Goal: Contribute content

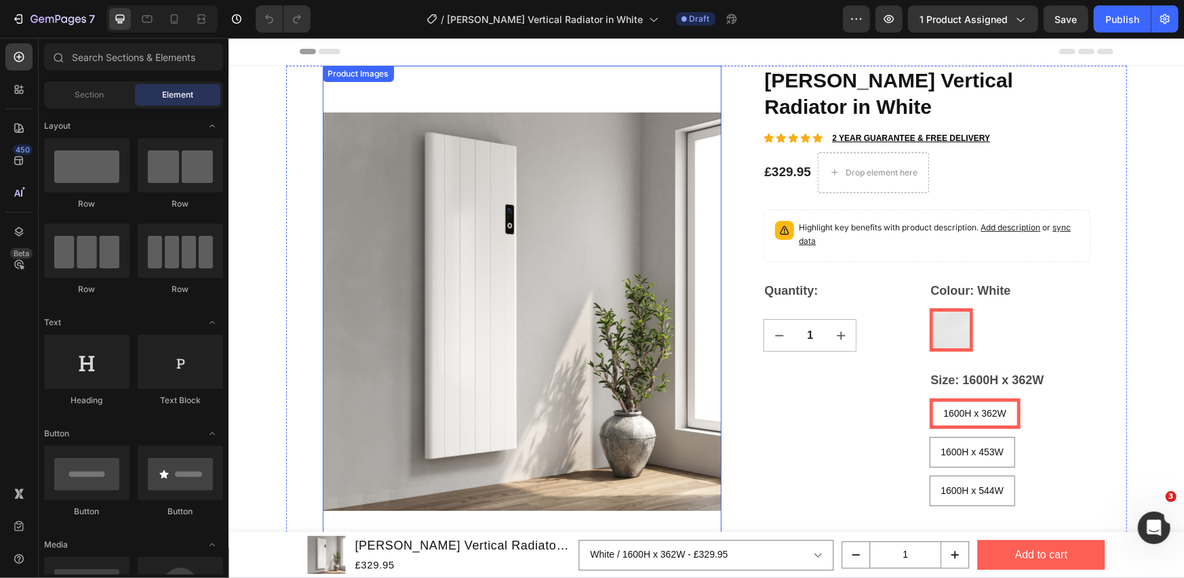
scroll to position [226, 0]
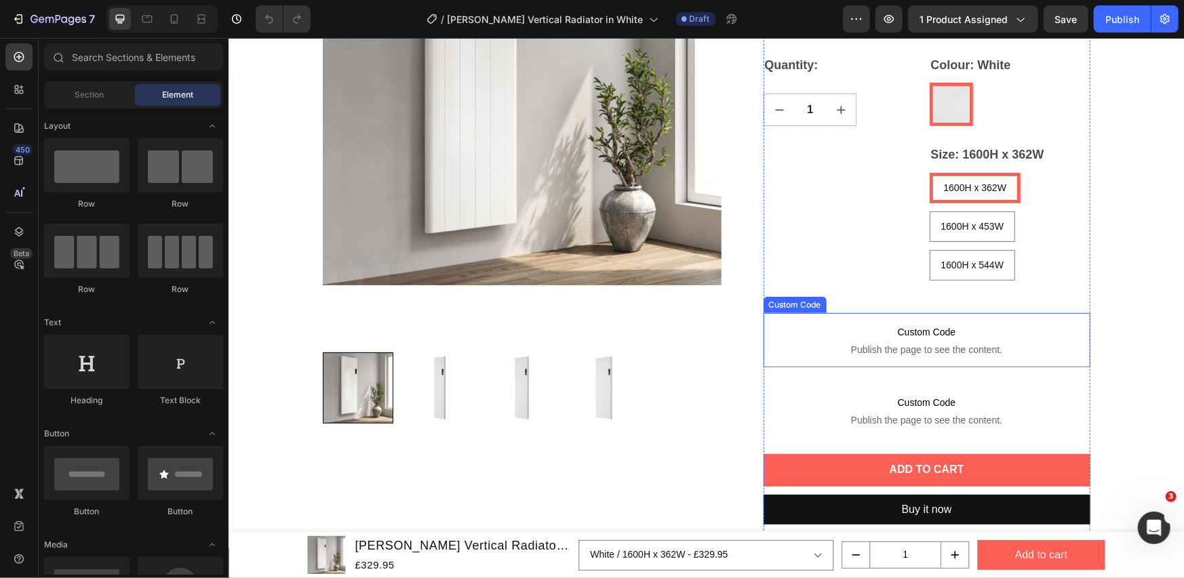
click at [956, 349] on span "Publish the page to see the content." at bounding box center [926, 349] width 327 height 14
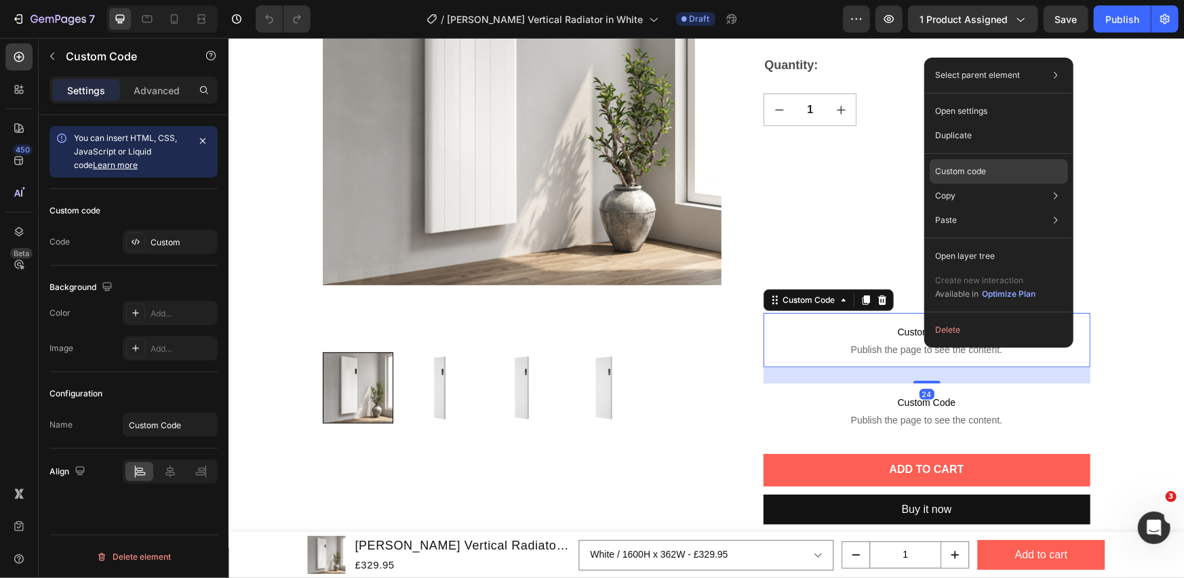
click at [949, 176] on p "Custom code" at bounding box center [960, 171] width 51 height 12
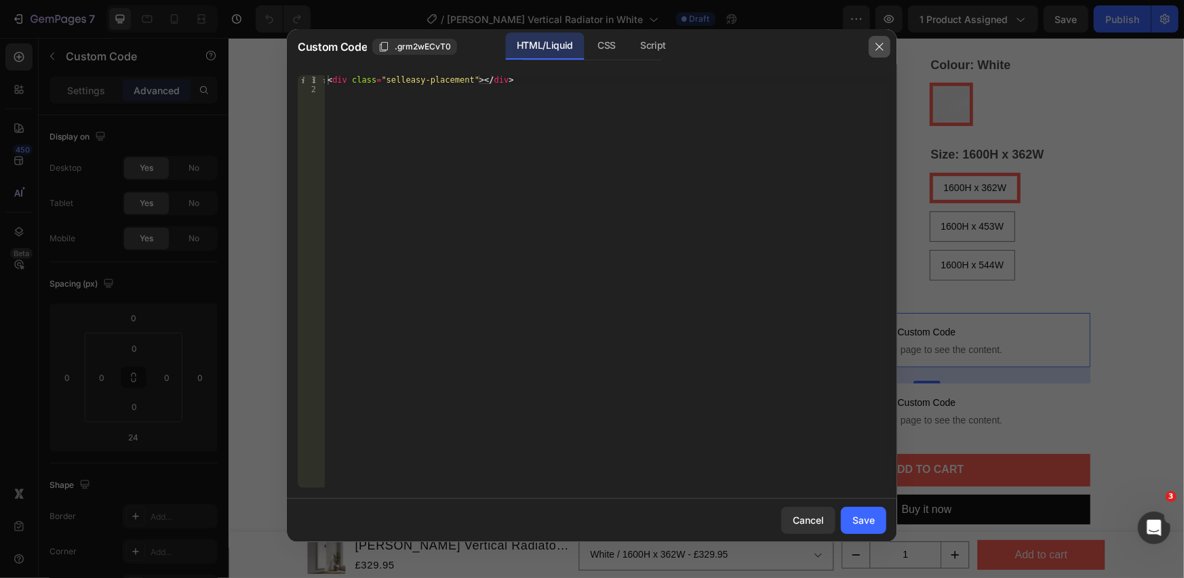
click at [872, 45] on button "button" at bounding box center [879, 47] width 22 height 22
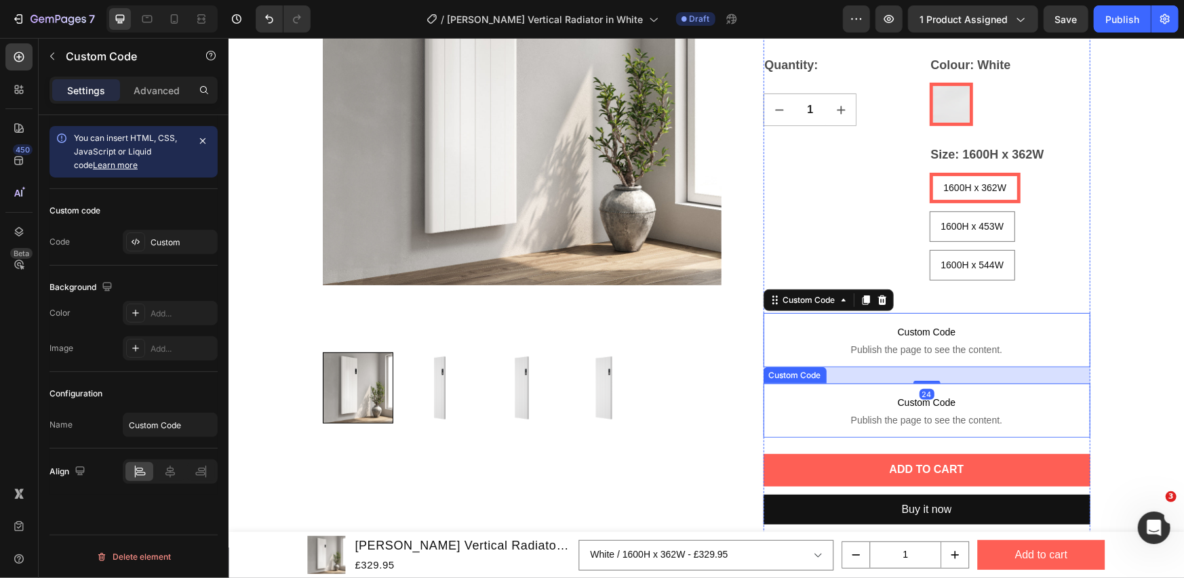
click at [899, 408] on span "Custom Code" at bounding box center [926, 402] width 327 height 16
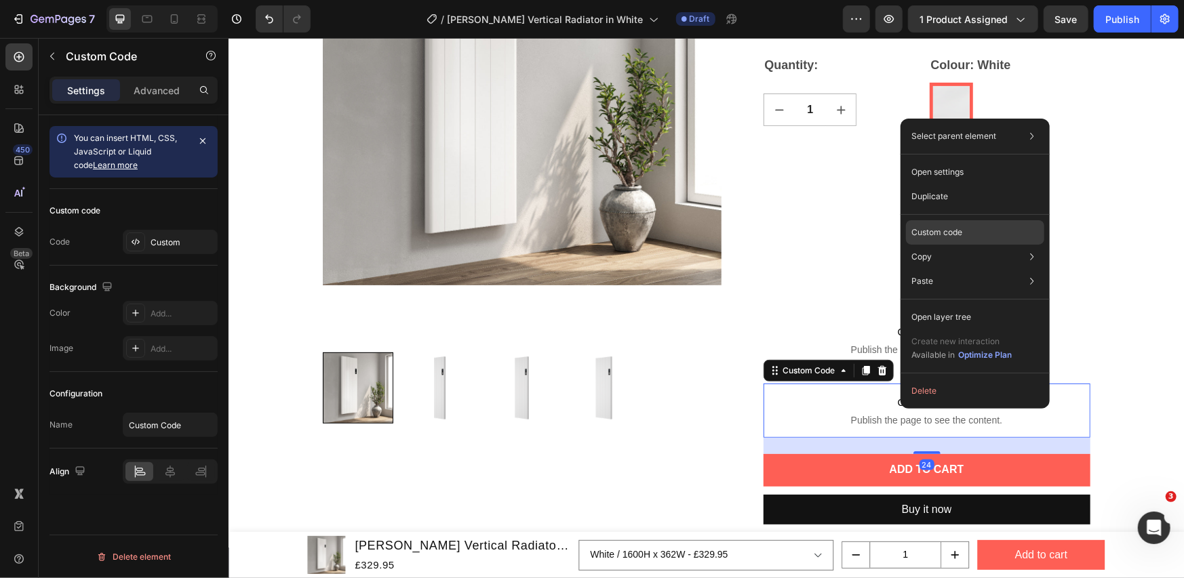
click at [949, 226] on p "Custom code" at bounding box center [936, 232] width 51 height 12
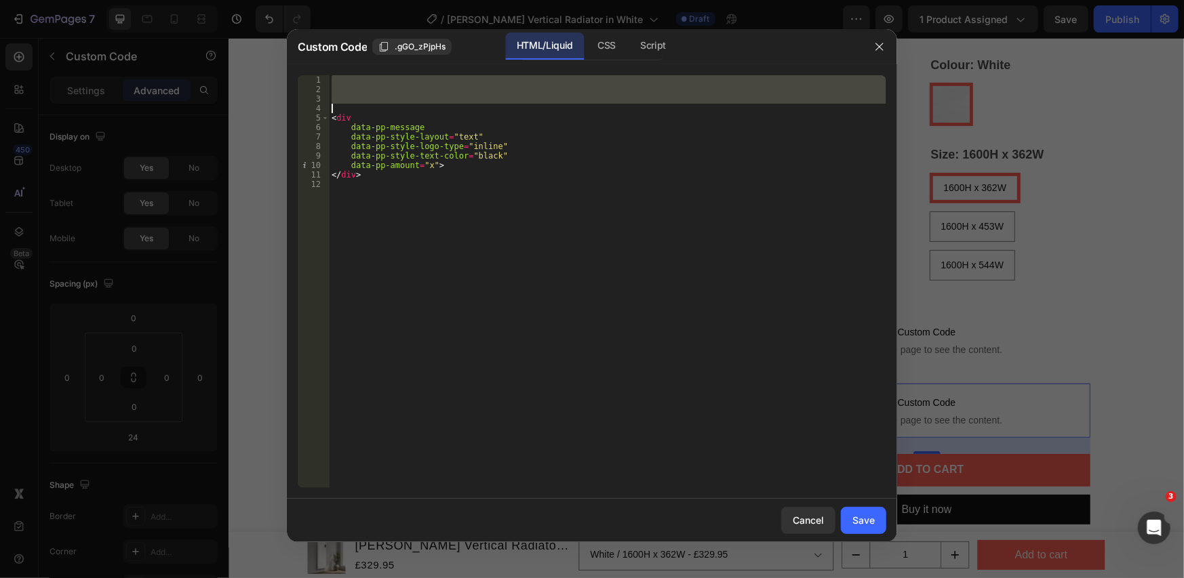
drag, startPoint x: 334, startPoint y: 79, endPoint x: 352, endPoint y: 108, distance: 33.5
click at [352, 108] on div "< div data-pp-message data-pp-style-layout = "text" data-pp-style-logo-type = "…" at bounding box center [607, 291] width 557 height 432
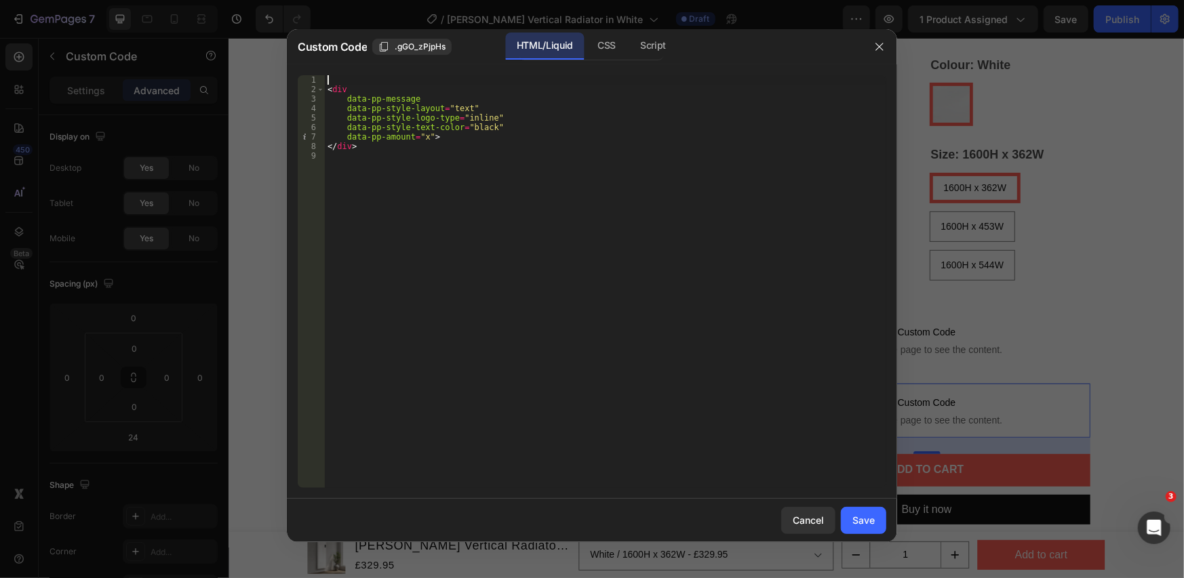
type textarea "<div"
click at [857, 519] on div "Save" at bounding box center [863, 520] width 22 height 14
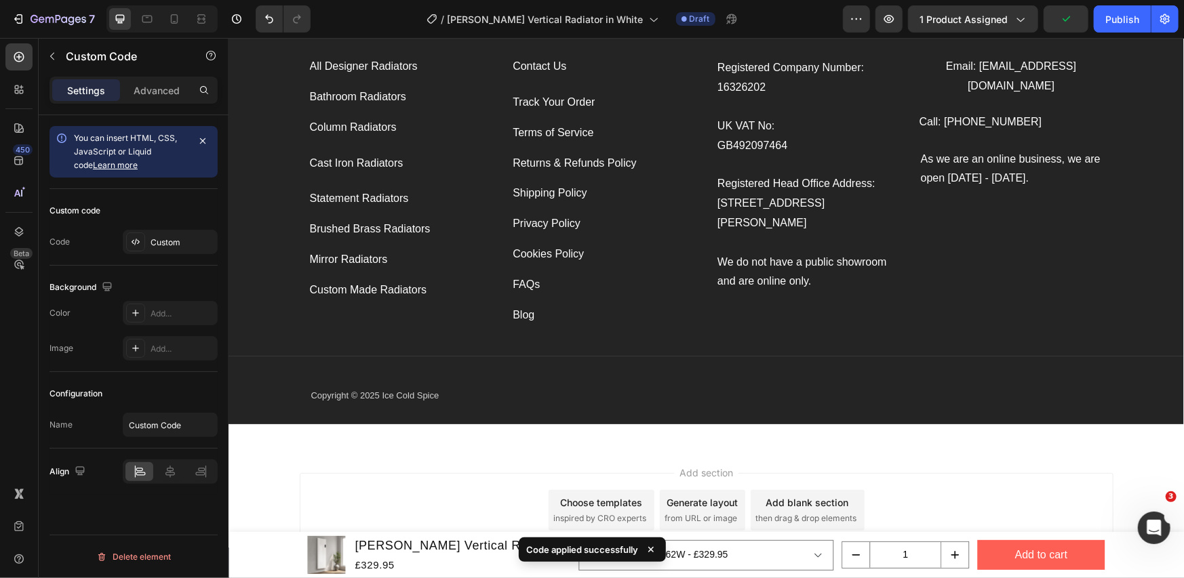
scroll to position [3053, 0]
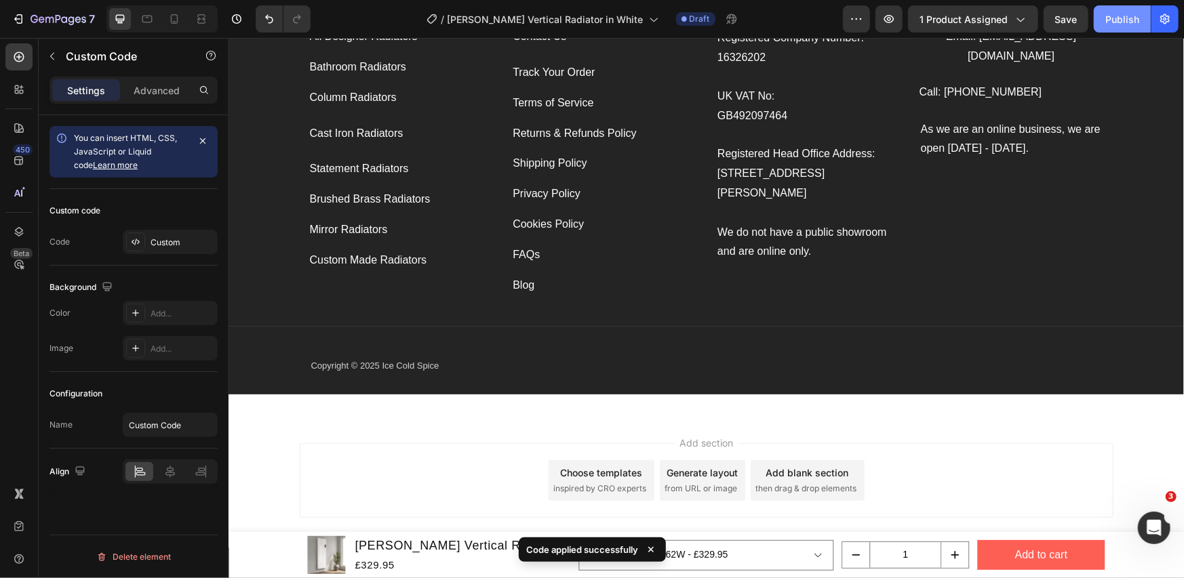
click at [1114, 14] on div "Publish" at bounding box center [1122, 19] width 34 height 14
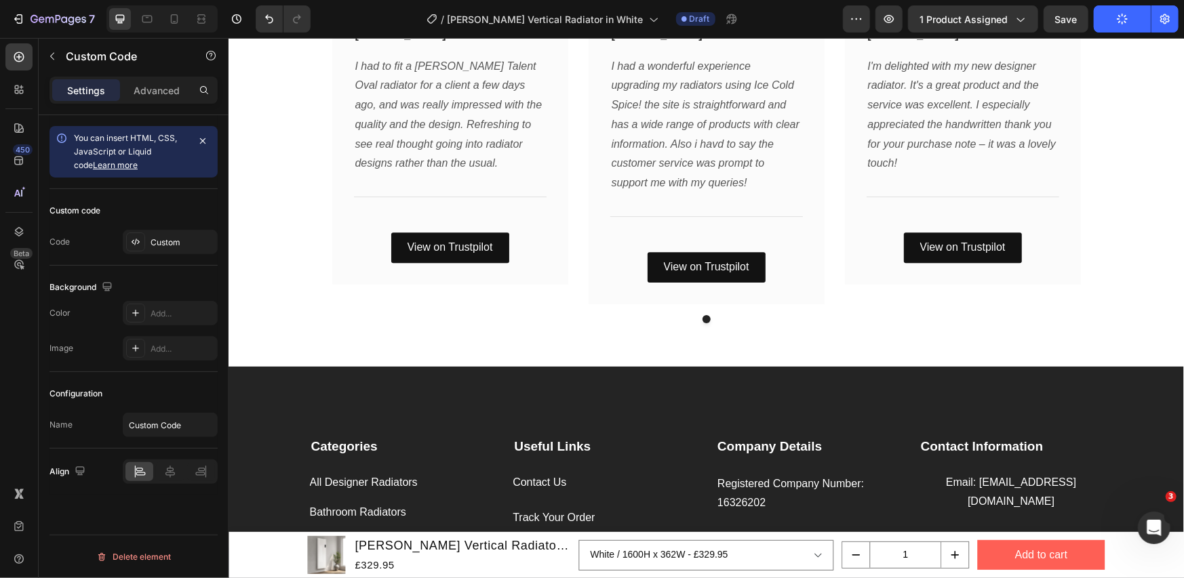
scroll to position [2611, 0]
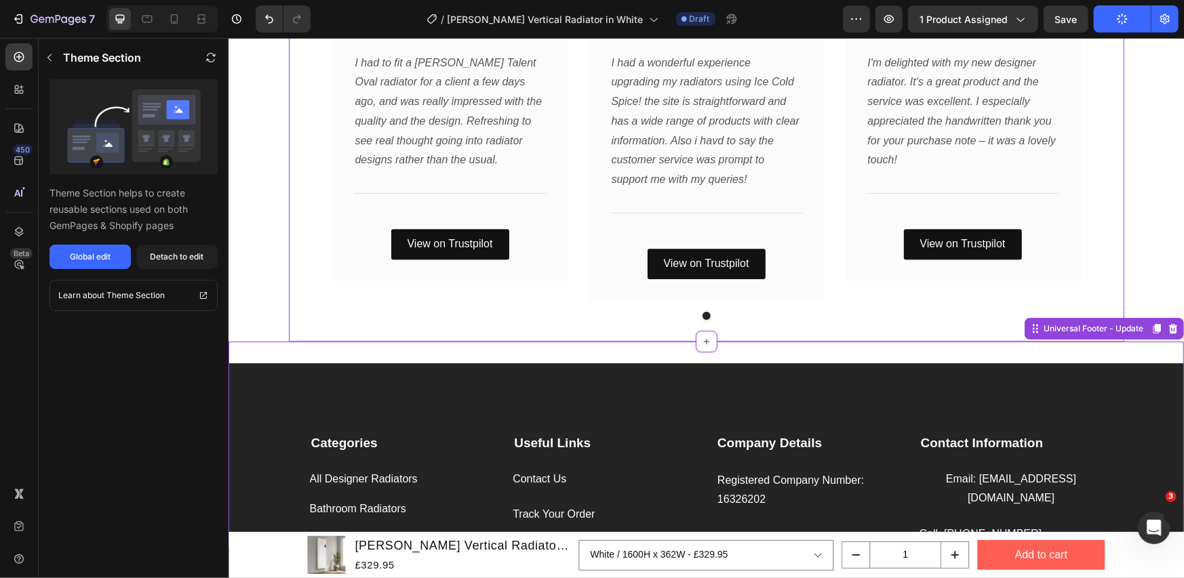
click at [853, 280] on div "Icon Icon Icon Icon Icon Row [PERSON_NAME] Text block Row I'm delighted with my…" at bounding box center [962, 142] width 236 height 315
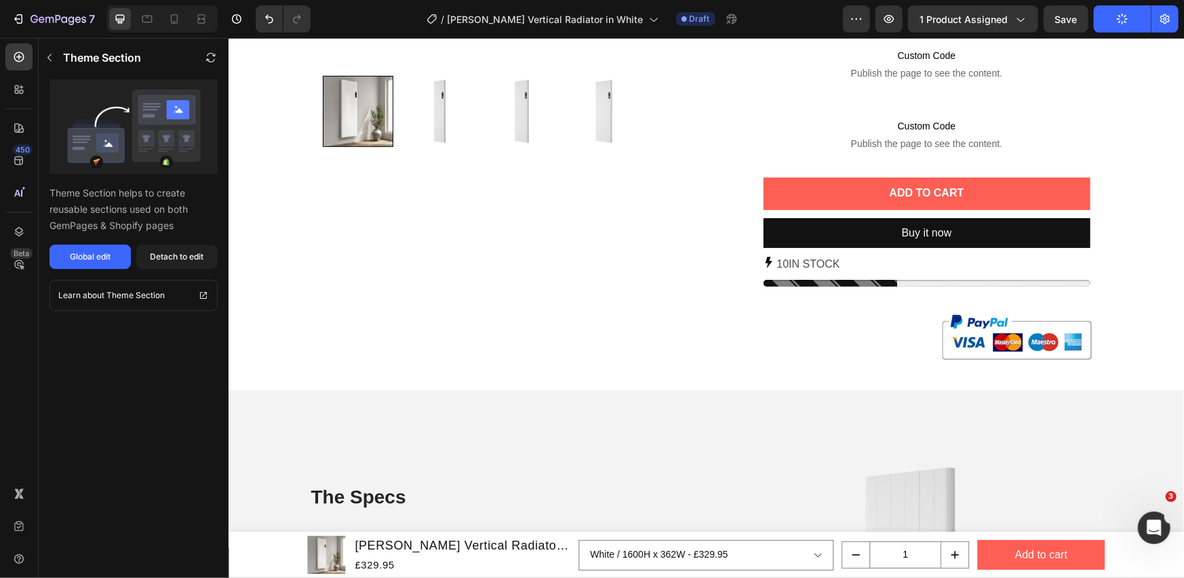
scroll to position [125, 0]
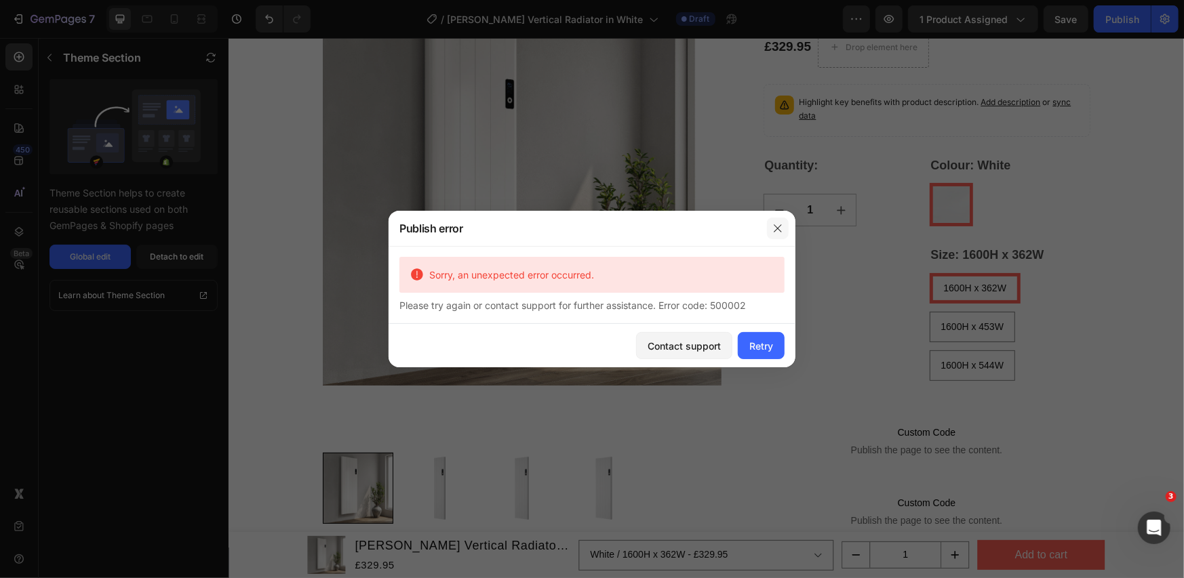
click at [774, 228] on icon "button" at bounding box center [777, 228] width 11 height 11
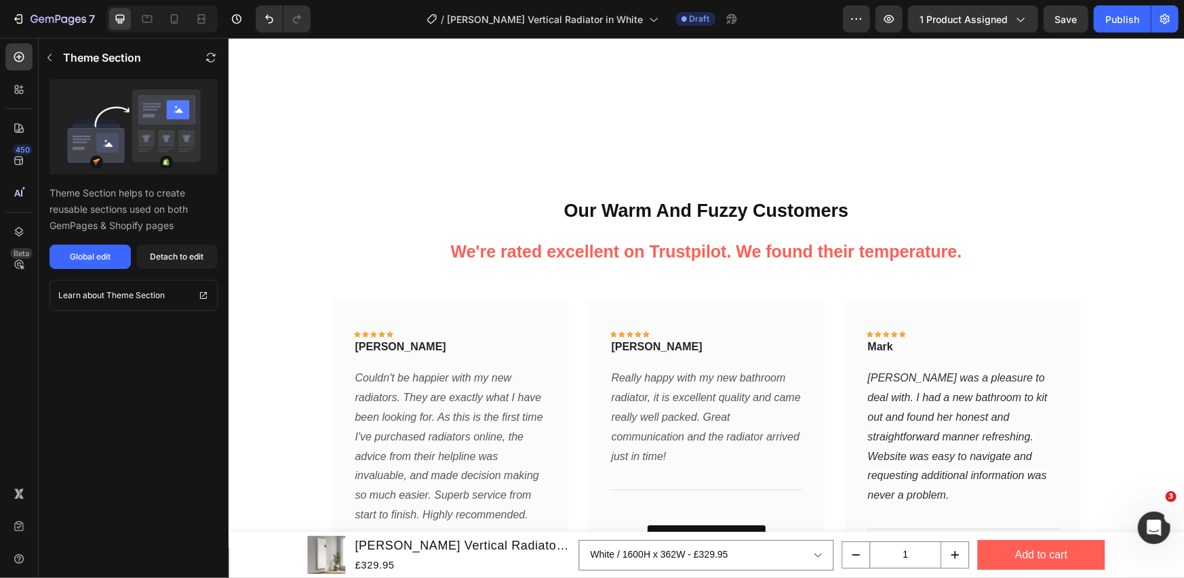
scroll to position [2159, 0]
